Goal: Task Accomplishment & Management: Manage account settings

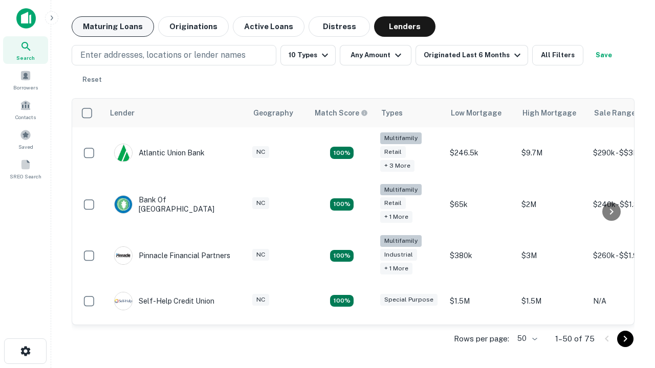
click at [113, 27] on button "Maturing Loans" at bounding box center [113, 26] width 82 height 20
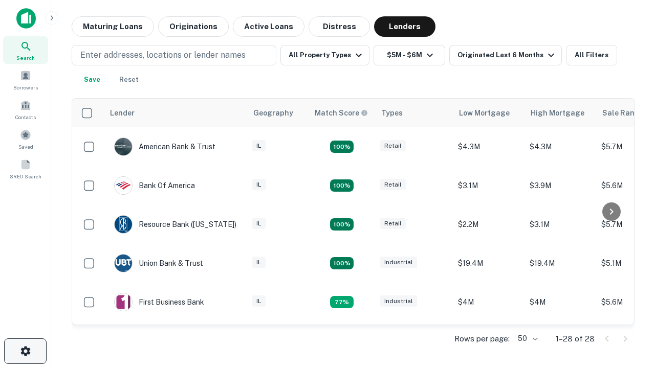
click at [25, 352] on icon "button" at bounding box center [25, 351] width 12 height 12
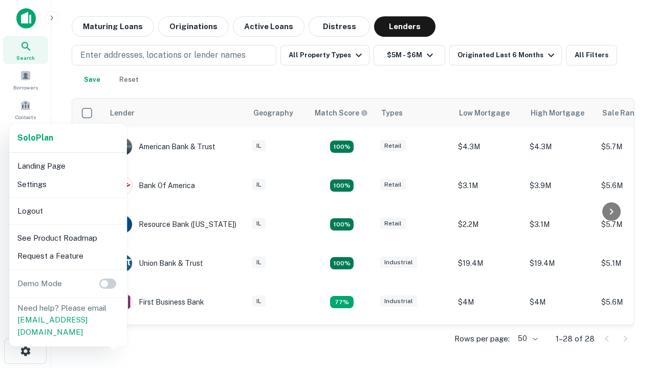
click at [68, 211] on li "Logout" at bounding box center [68, 211] width 110 height 18
